Goal: Complete application form

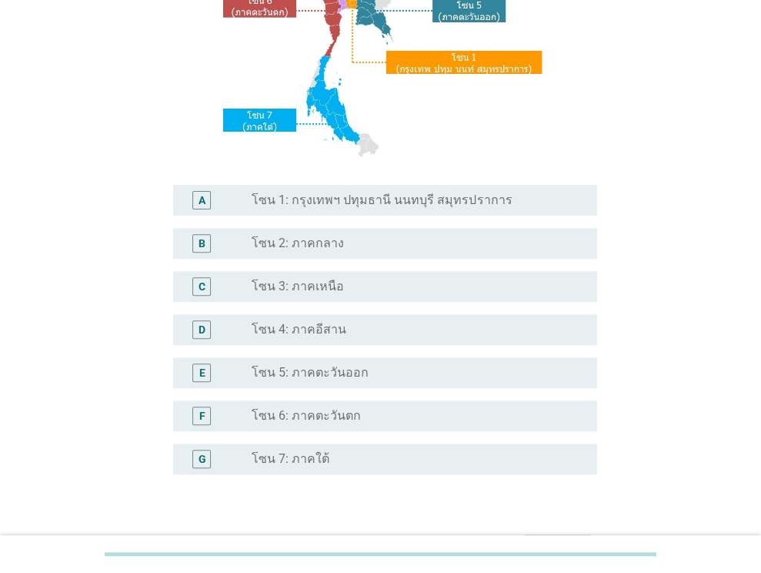
scroll to position [308, 0]
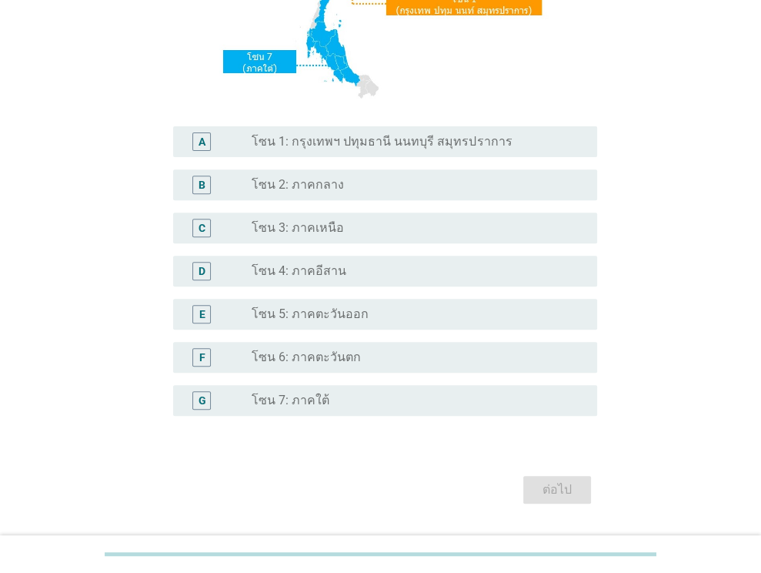
click at [410, 254] on div "D radio_button_unchecked โซน 4: ภาคอีสาน" at bounding box center [380, 270] width 433 height 43
click at [404, 267] on div "radio_button_unchecked โซน 4: ภาคอีสาน" at bounding box center [412, 270] width 321 height 15
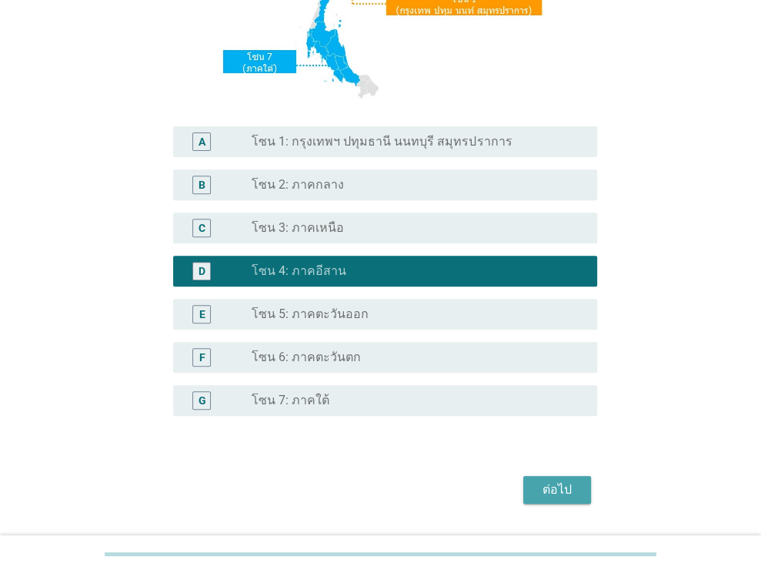
click at [553, 487] on div "ต่อไป" at bounding box center [557, 489] width 43 height 18
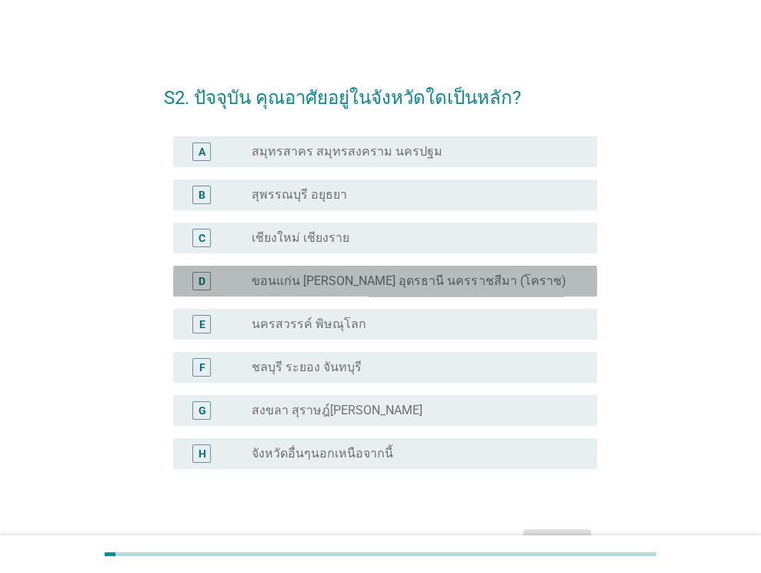
click at [553, 273] on div "radio_button_unchecked ขอนแก่น [PERSON_NAME] อุดรธานี นครราชสีมา (โคราช)" at bounding box center [412, 280] width 321 height 15
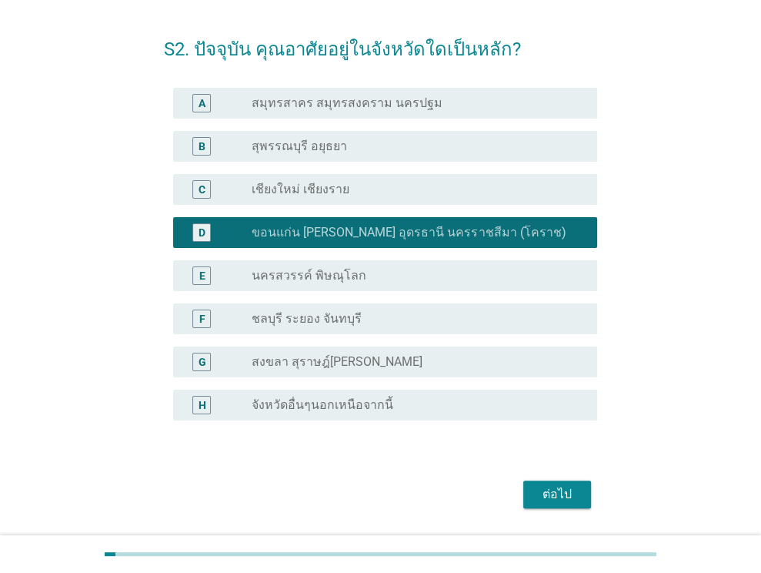
scroll to position [94, 0]
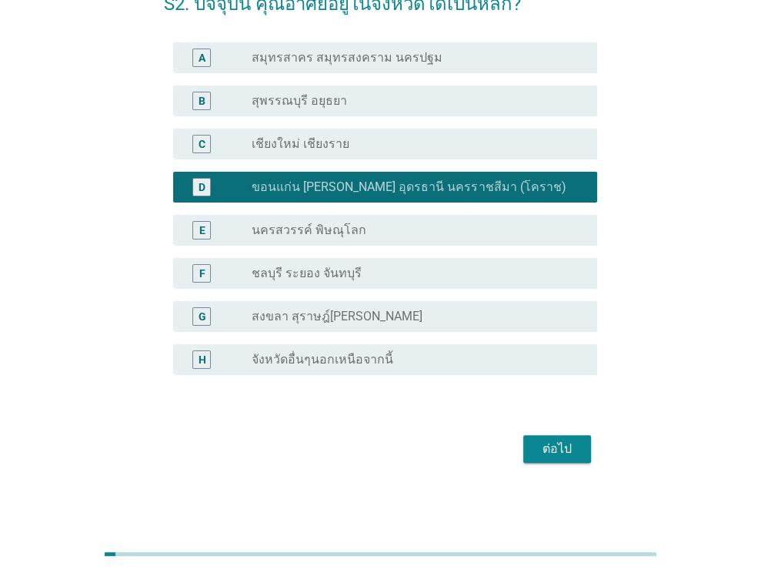
click at [553, 446] on div "ต่อไป" at bounding box center [557, 449] width 43 height 18
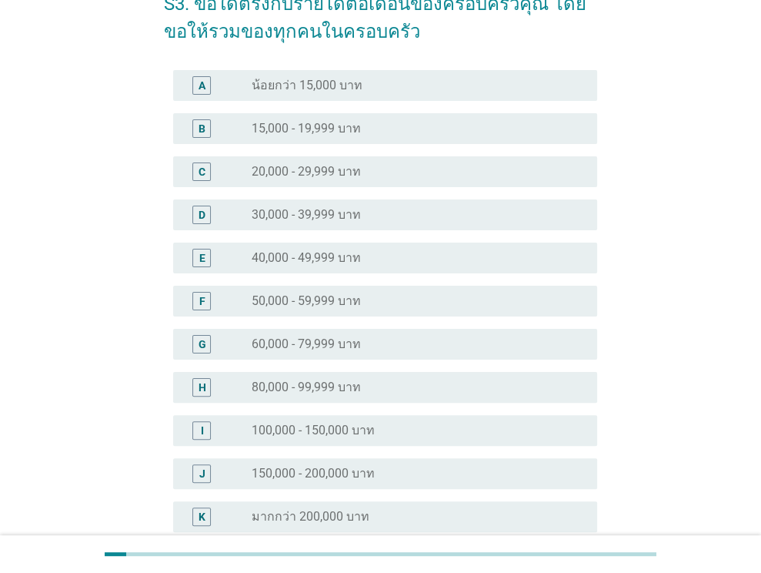
scroll to position [0, 0]
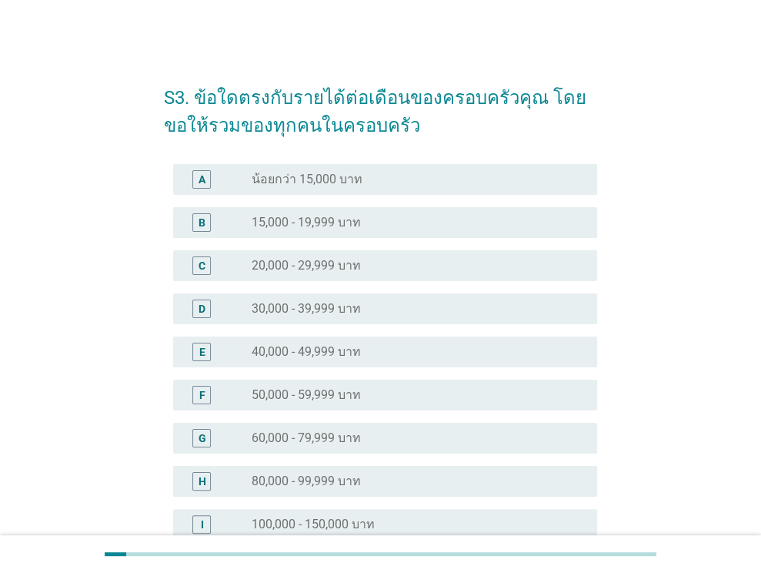
click at [408, 433] on div "radio_button_unchecked 60,000 - 79,999 บาท" at bounding box center [412, 437] width 321 height 15
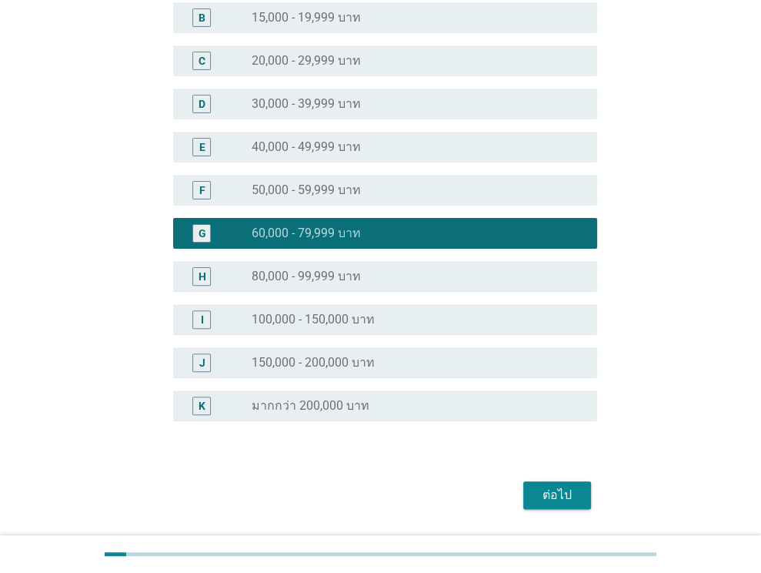
scroll to position [251, 0]
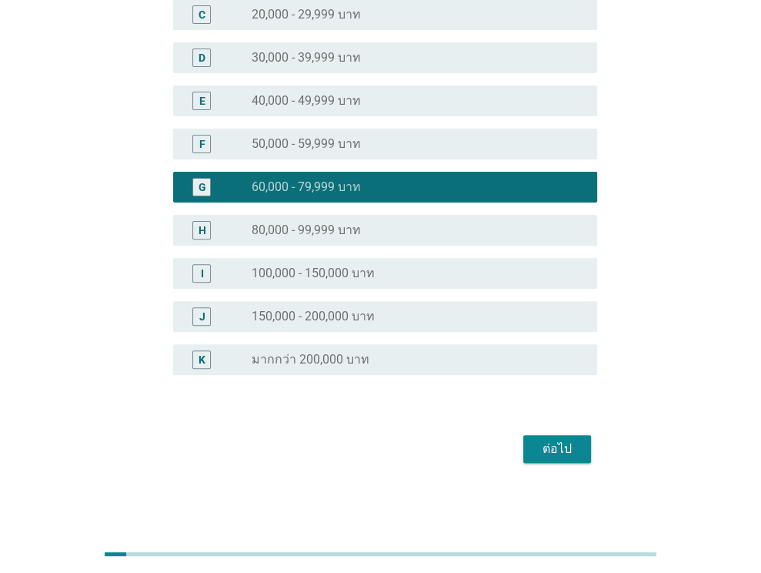
click at [573, 454] on div "ต่อไป" at bounding box center [557, 449] width 43 height 18
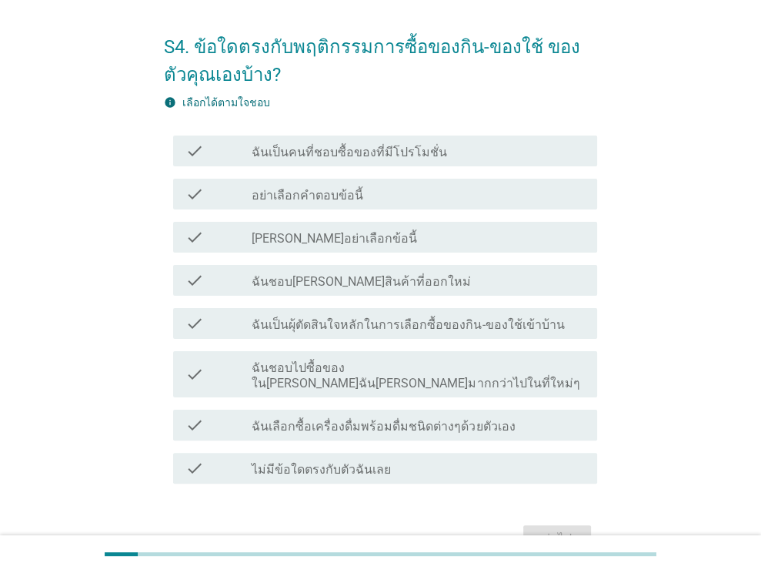
scroll to position [77, 0]
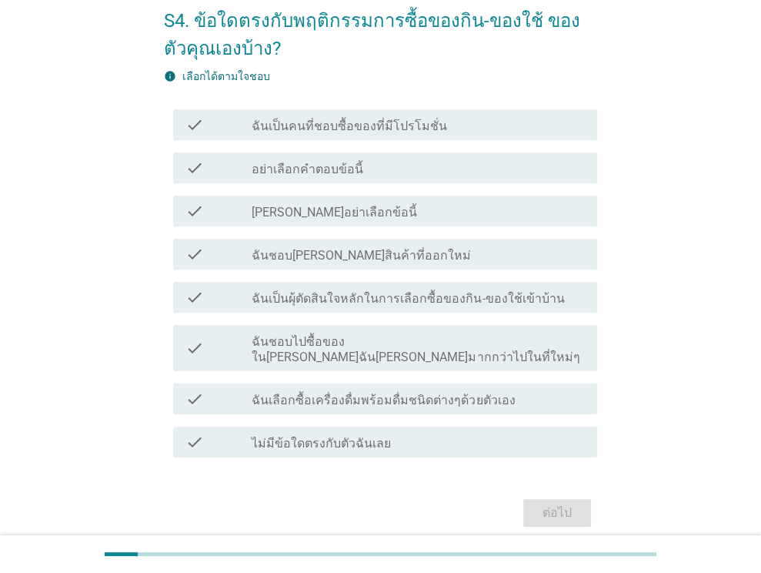
click at [524, 297] on label "ฉันเป็นผุ้ตัดสินใจหลักในการเลือกซื้อของกิน-ของใช้เข้าบ้าน" at bounding box center [408, 298] width 313 height 15
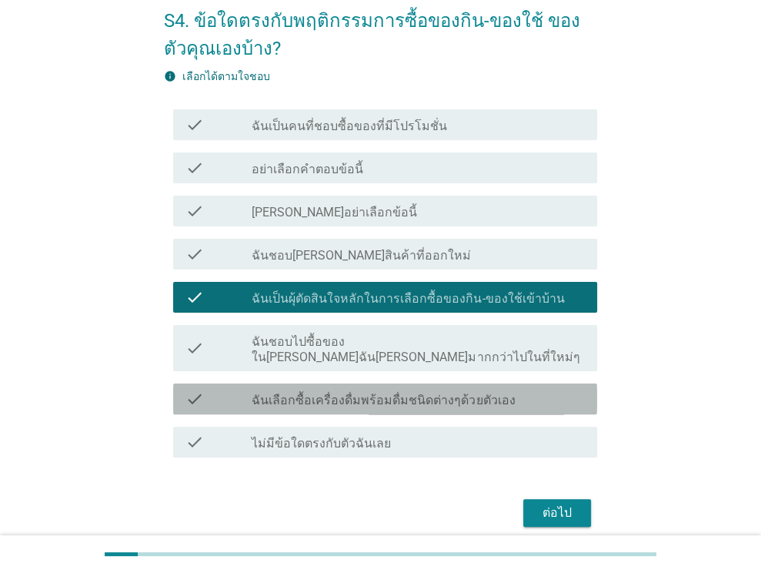
click at [484, 393] on label "ฉันเลือกซื้อเครื่องดื่มพร้อมดื่มชนิดต่างๆด้วยตัวเอง" at bounding box center [383, 400] width 263 height 15
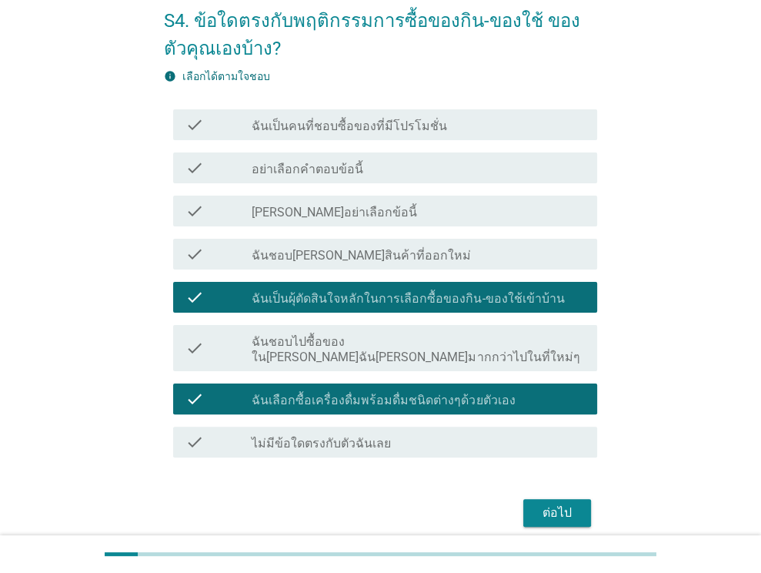
click at [431, 129] on label "ฉันเป็นคนที่ชอบซื้อของที่มีโปรโมชั่น" at bounding box center [350, 126] width 196 height 15
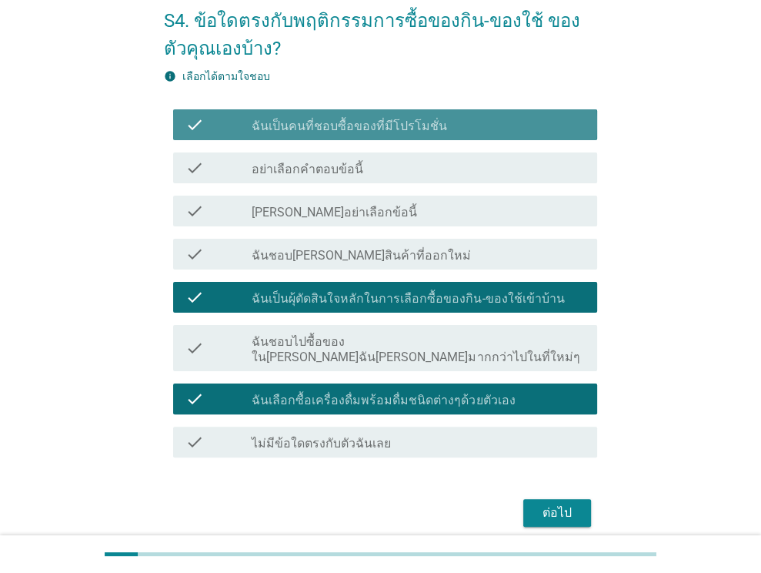
click at [431, 130] on label "ฉันเป็นคนที่ชอบซื้อของที่มีโปรโมชั่น" at bounding box center [350, 126] width 196 height 15
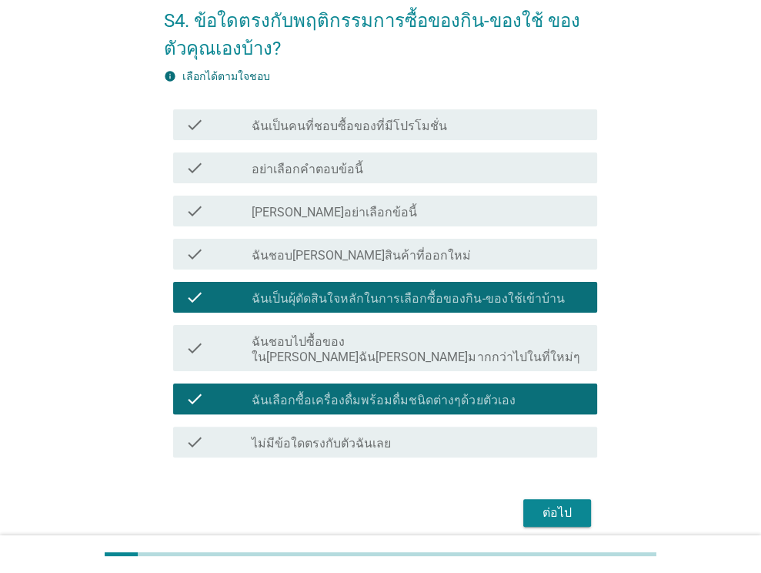
click at [437, 341] on label "ฉันชอบไปซื้อของใน[PERSON_NAME]ฉัน[PERSON_NAME]มากกว่าไปในที่ใหม่ๆ" at bounding box center [418, 349] width 333 height 31
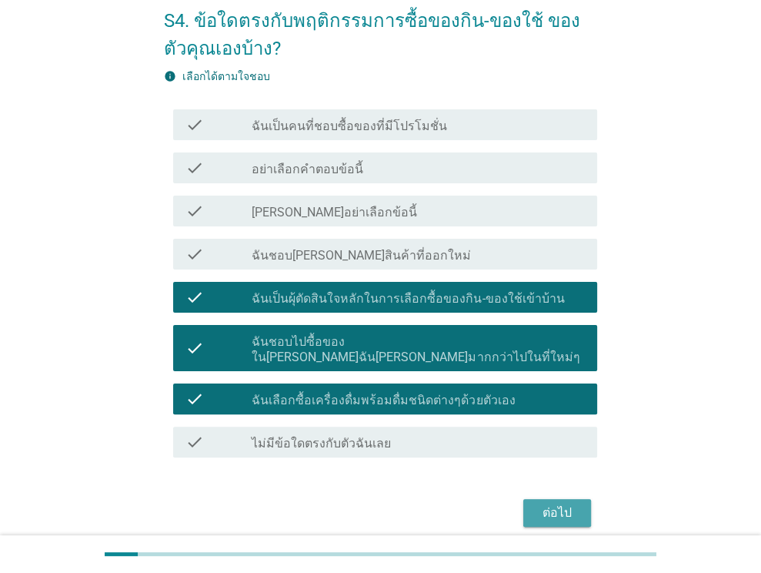
click at [574, 503] on div "ต่อไป" at bounding box center [557, 512] width 43 height 18
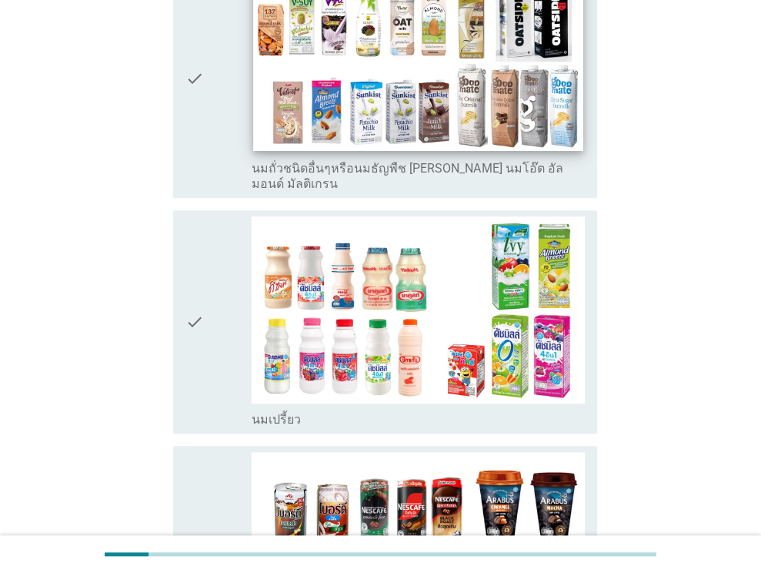
scroll to position [924, 0]
